Goal: Check status: Check status

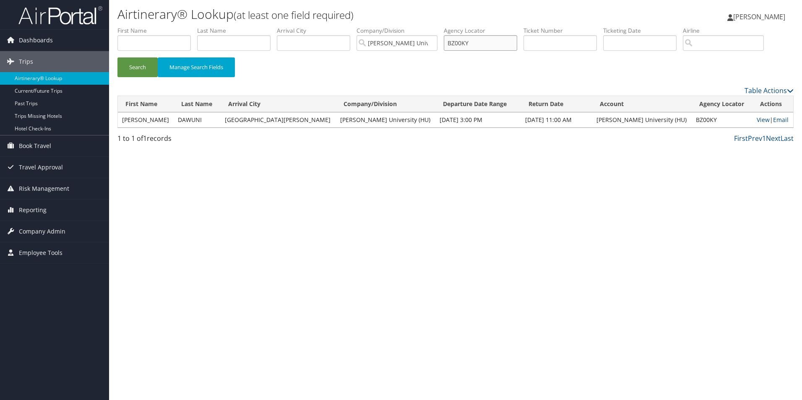
drag, startPoint x: 480, startPoint y: 44, endPoint x: 436, endPoint y: 45, distance: 44.0
click at [436, 26] on ul "First Name Last Name Departure City Arrival City Company/Division Howard Univer…" at bounding box center [455, 26] width 676 height 0
click at [222, 44] on input "text" at bounding box center [233, 43] width 73 height 16
type input "CONNER"
click at [132, 65] on button "Search" at bounding box center [137, 67] width 40 height 20
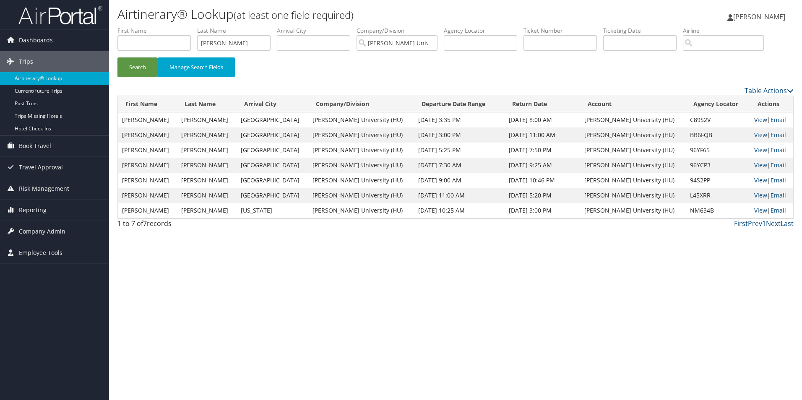
click at [754, 120] on link "View" at bounding box center [760, 120] width 13 height 8
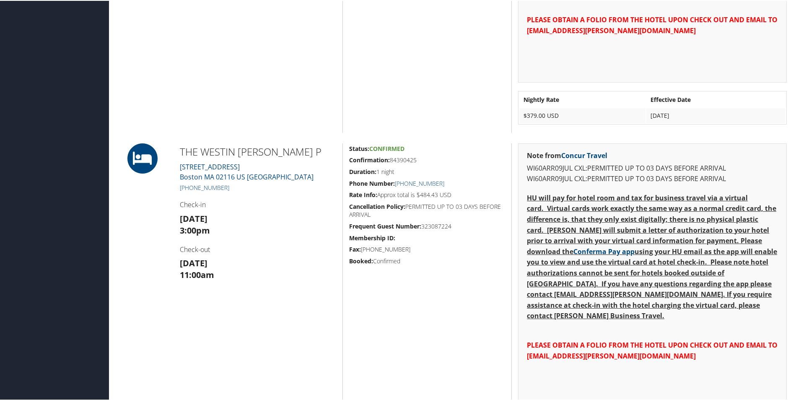
scroll to position [839, 0]
